Goal: Communication & Community: Answer question/provide support

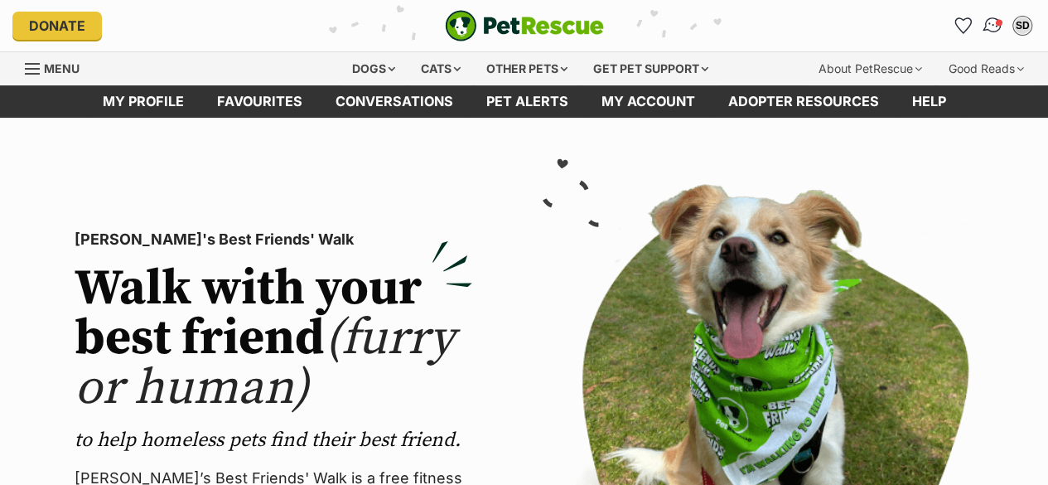
click at [993, 20] on img "Conversations" at bounding box center [993, 26] width 22 height 22
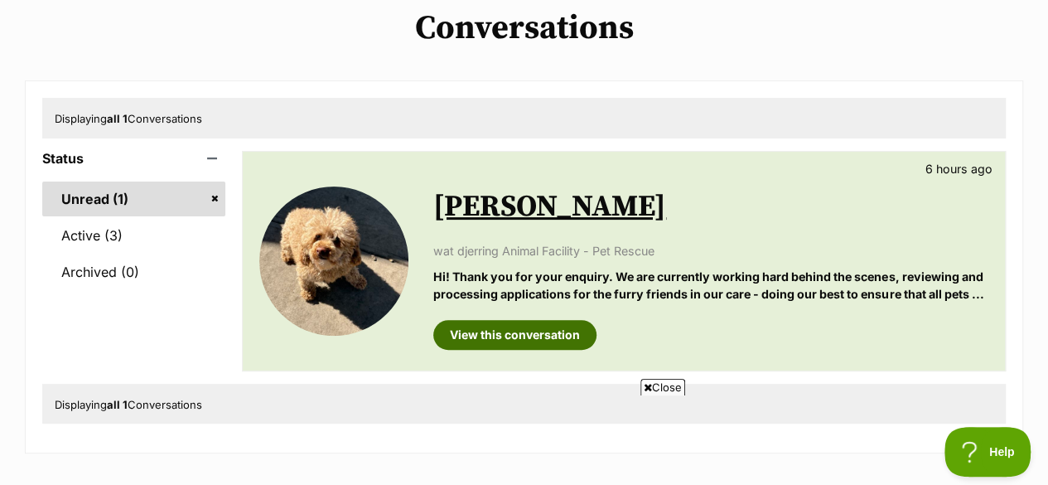
scroll to position [131, 0]
click at [529, 325] on link "View this conversation" at bounding box center [514, 334] width 163 height 30
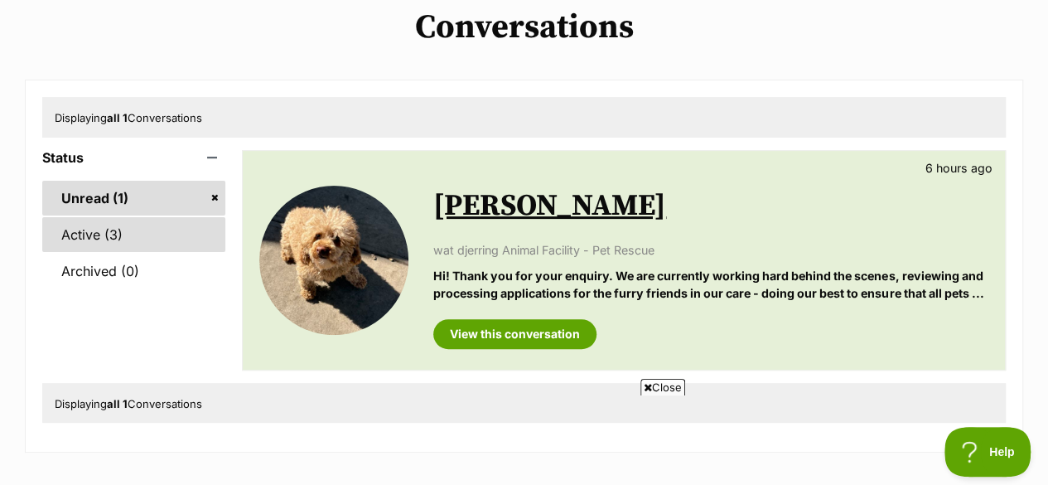
click at [68, 230] on link "Active (3)" at bounding box center [133, 234] width 183 height 35
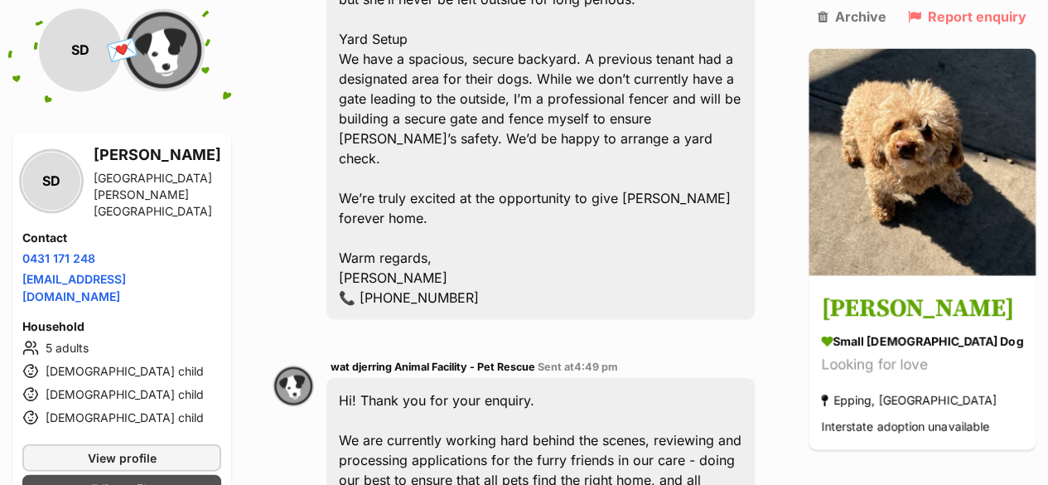
scroll to position [1737, 0]
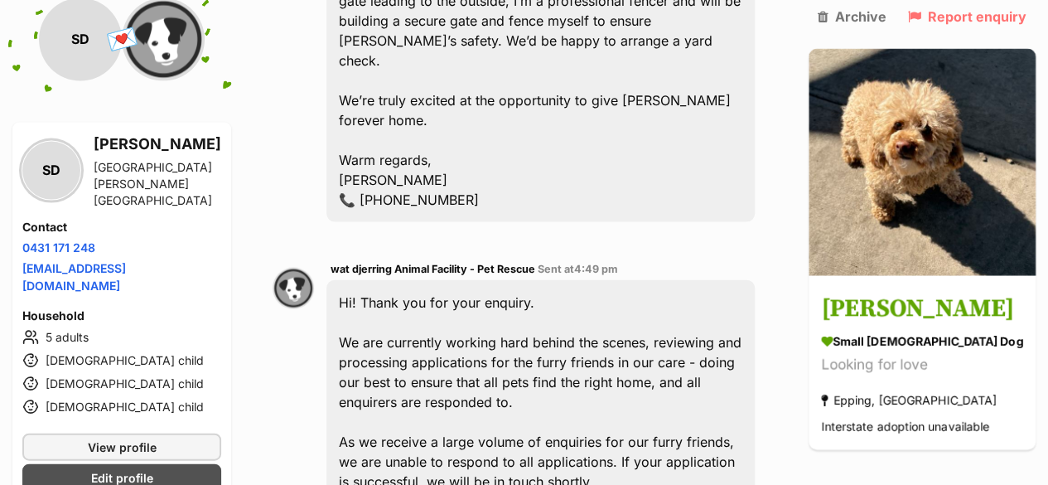
click at [529, 325] on div "Hi! Thank you for your enquiry. We are currently working hard behind the scenes…" at bounding box center [541, 392] width 428 height 224
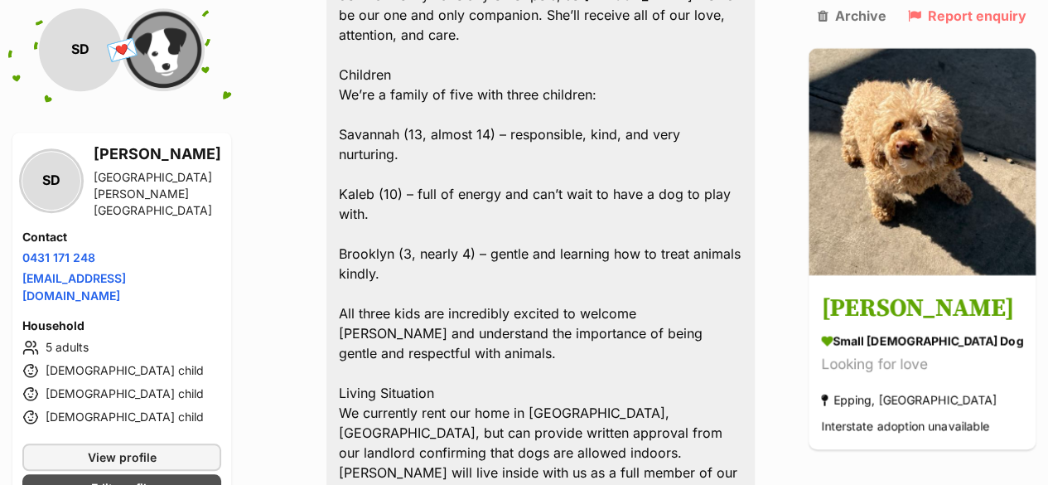
scroll to position [628, 0]
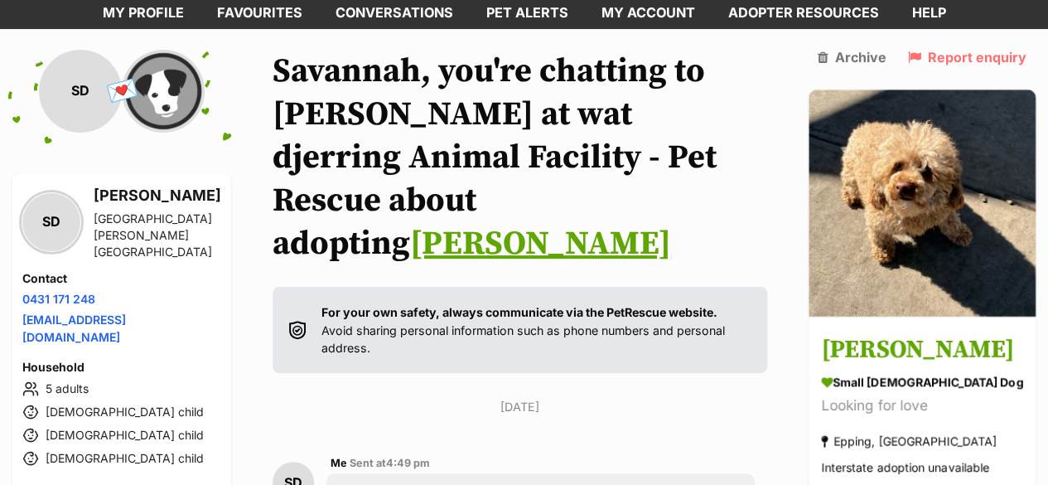
scroll to position [109, 0]
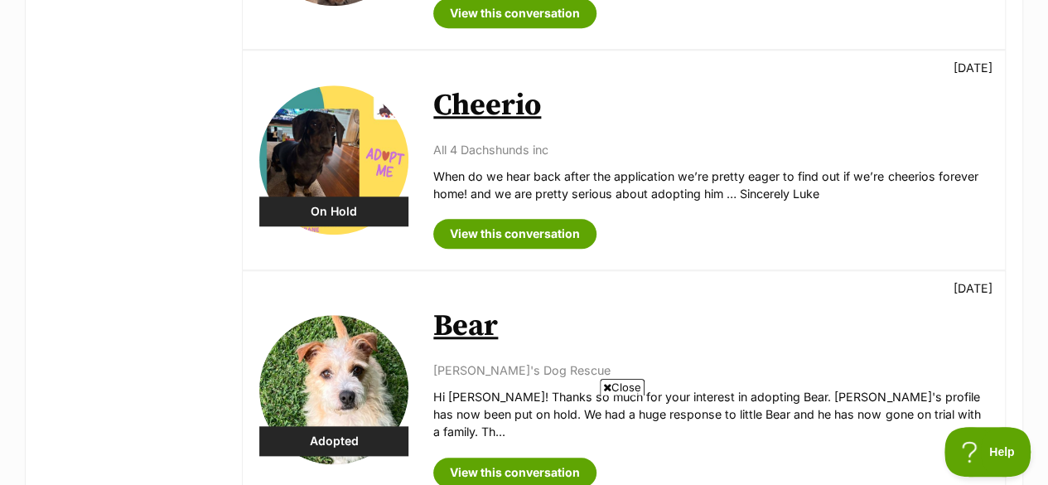
scroll to position [693, 0]
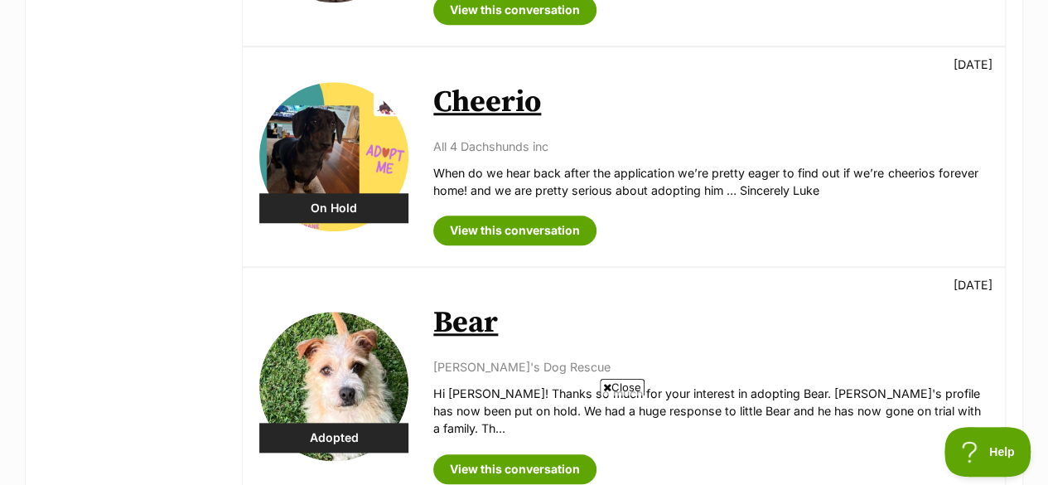
click at [347, 157] on img at bounding box center [333, 156] width 149 height 149
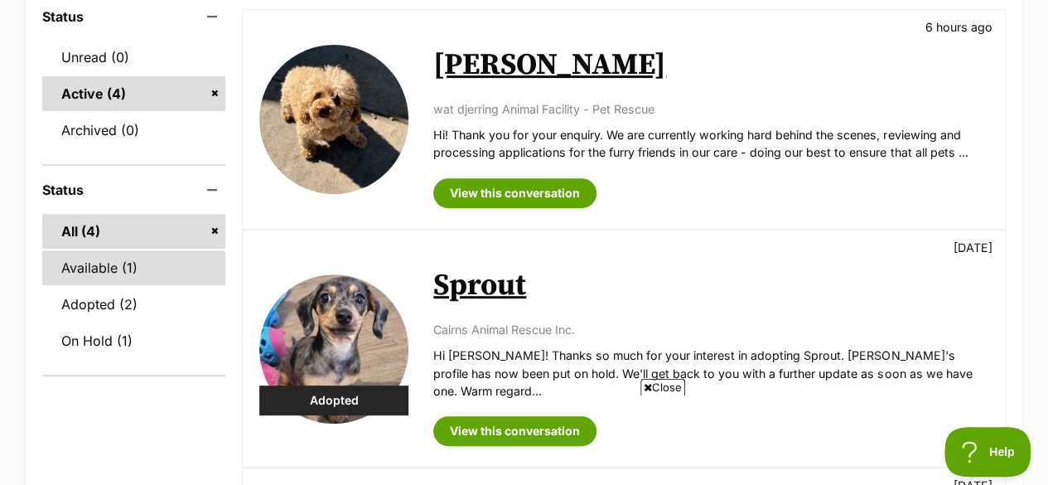
scroll to position [274, 0]
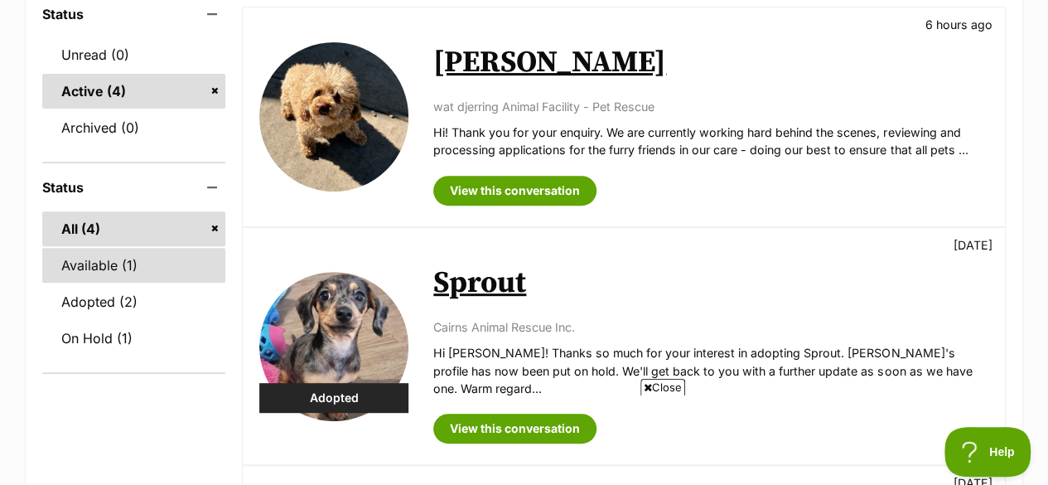
click at [103, 255] on link "Available (1)" at bounding box center [133, 265] width 183 height 35
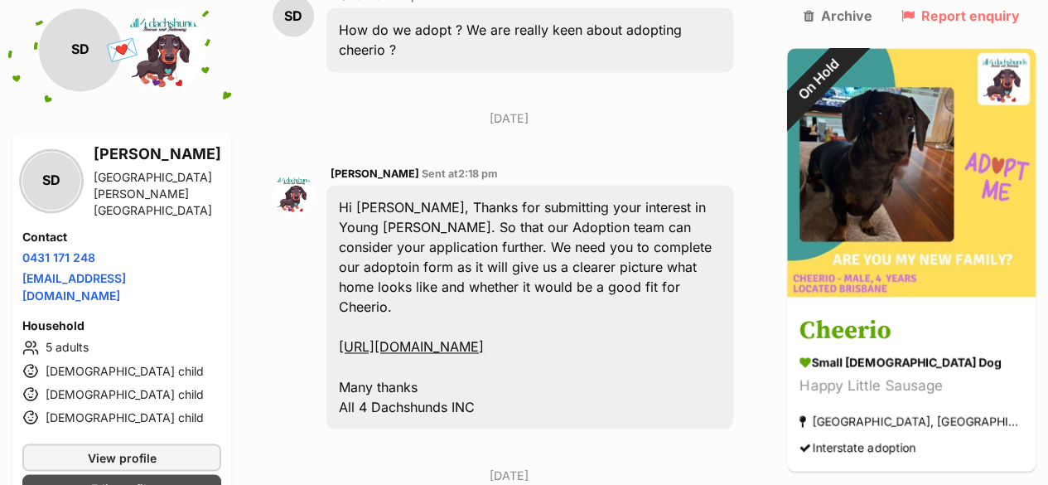
scroll to position [1208, 0]
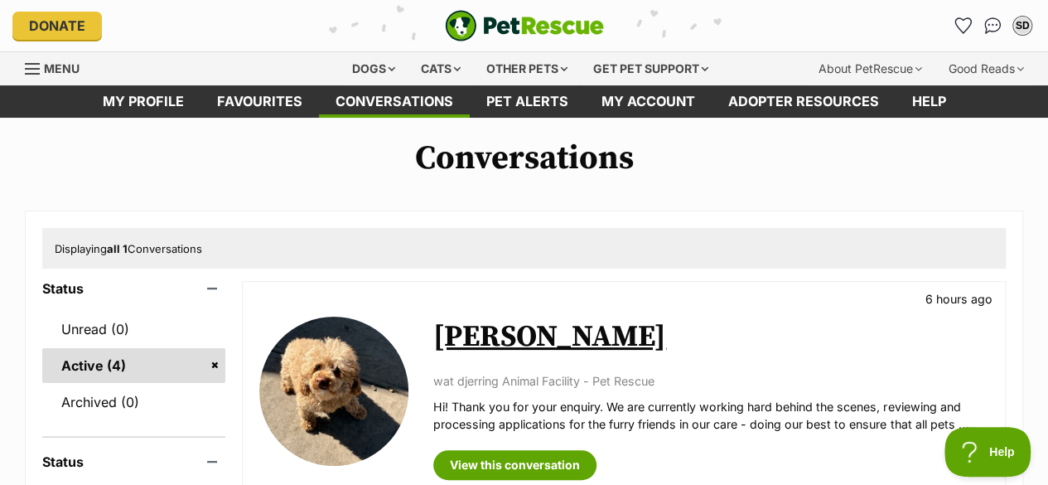
click at [34, 68] on span "Menu" at bounding box center [32, 69] width 15 height 2
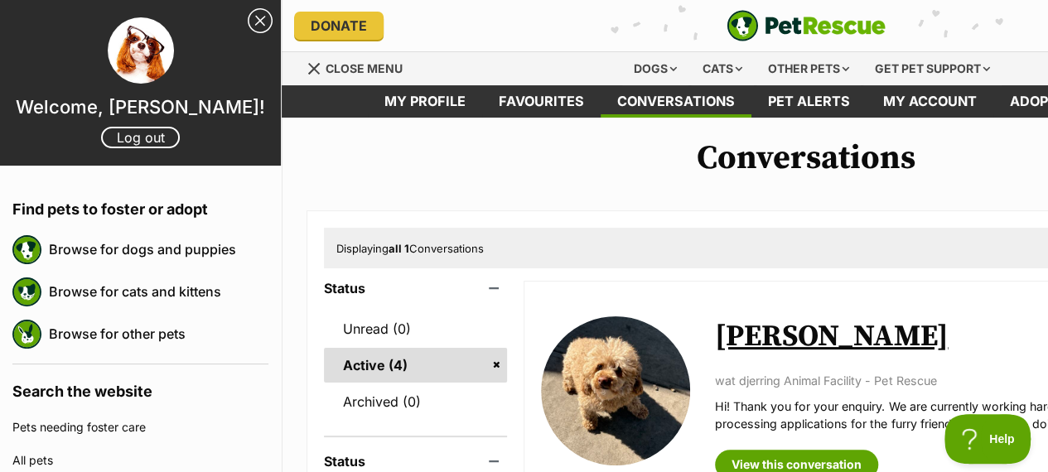
click at [670, 388] on img at bounding box center [615, 391] width 149 height 149
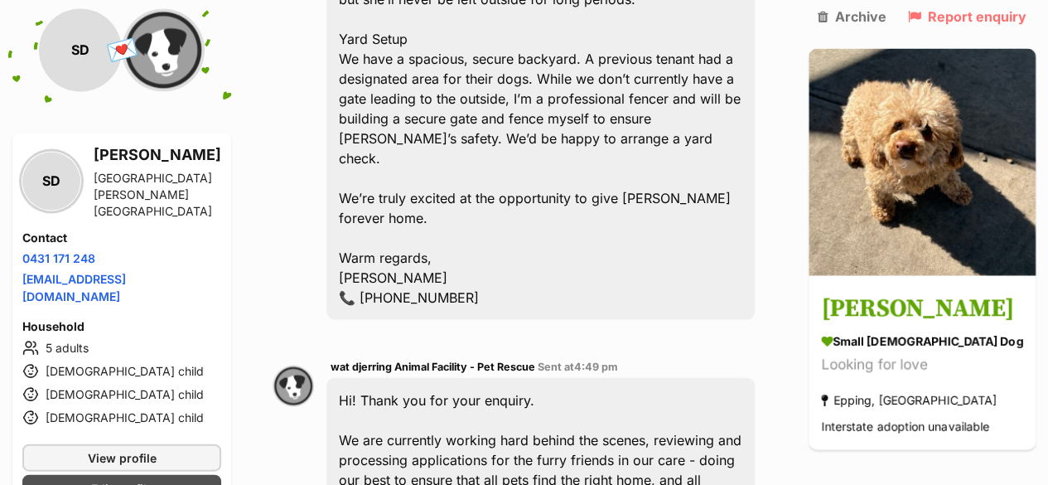
scroll to position [1737, 0]
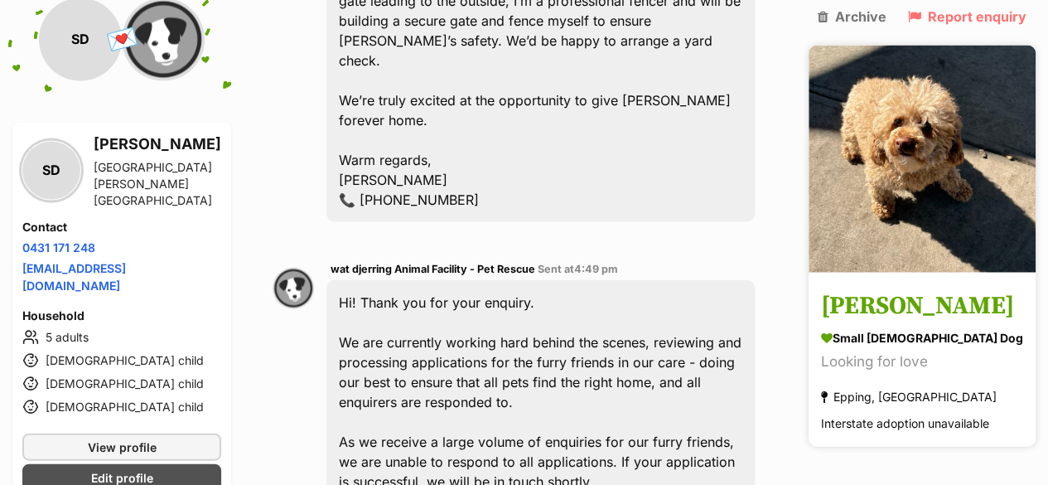
click at [950, 225] on img at bounding box center [922, 158] width 227 height 227
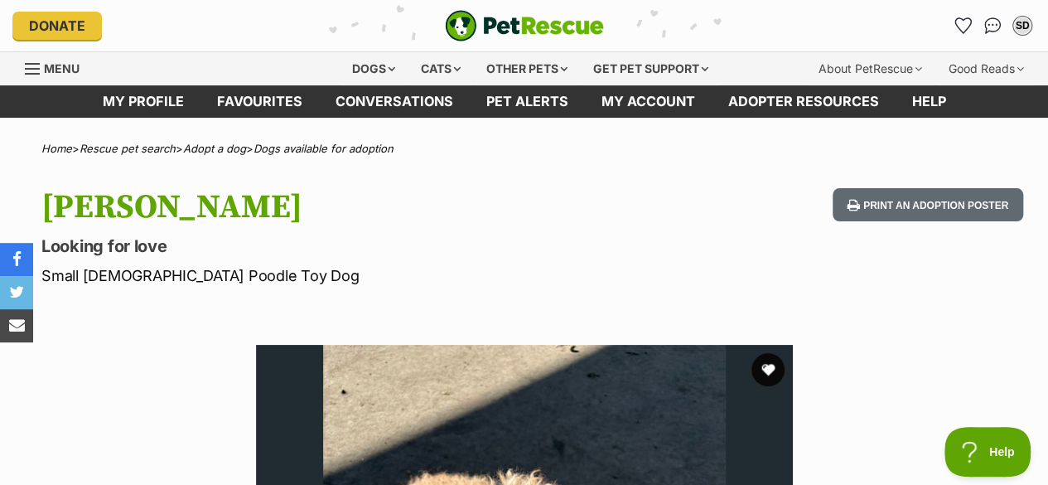
drag, startPoint x: 320, startPoint y: 207, endPoint x: 31, endPoint y: 203, distance: 288.4
click at [31, 203] on div "[PERSON_NAME] Looking for love Small [DEMOGRAPHIC_DATA] Poodle Toy Dog Print an…" at bounding box center [524, 237] width 1048 height 99
copy h1 "[PERSON_NAME]"
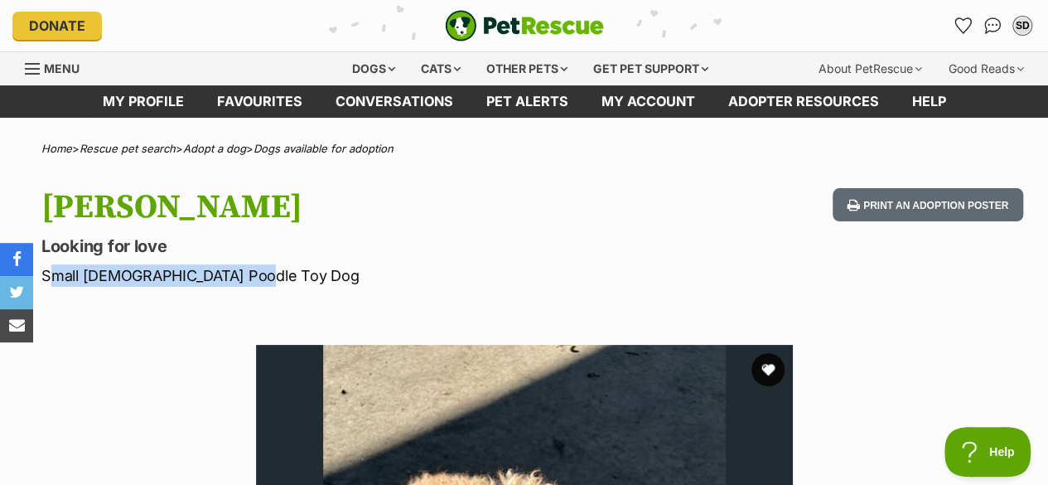
drag, startPoint x: 247, startPoint y: 267, endPoint x: 39, endPoint y: 265, distance: 208.0
click at [39, 265] on div "[PERSON_NAME] Looking for love Small [DEMOGRAPHIC_DATA] Poodle Toy Dog Print an…" at bounding box center [524, 237] width 1048 height 99
copy p "Small [DEMOGRAPHIC_DATA] Poodle Toy Dog"
